Goal: Information Seeking & Learning: Learn about a topic

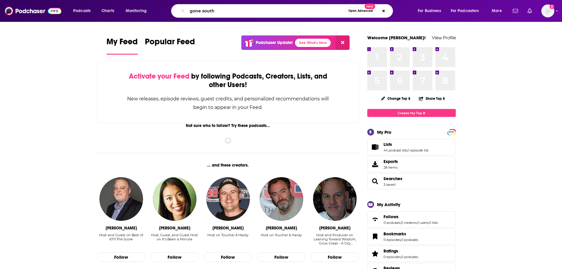
type input "gone south"
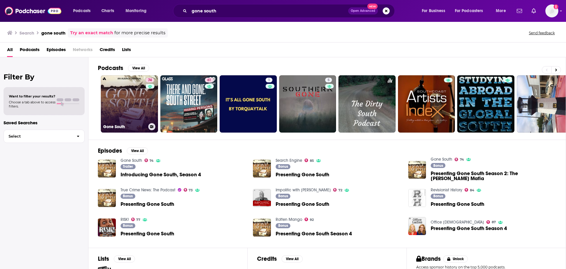
click at [129, 102] on link "74 Gone South" at bounding box center [129, 103] width 57 height 57
